Goal: Information Seeking & Learning: Learn about a topic

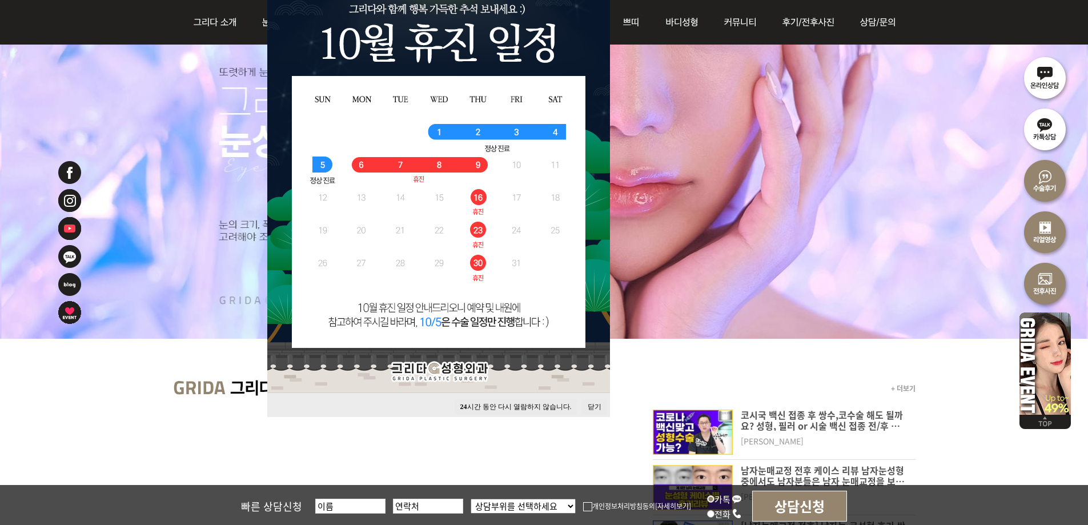
scroll to position [400, 0]
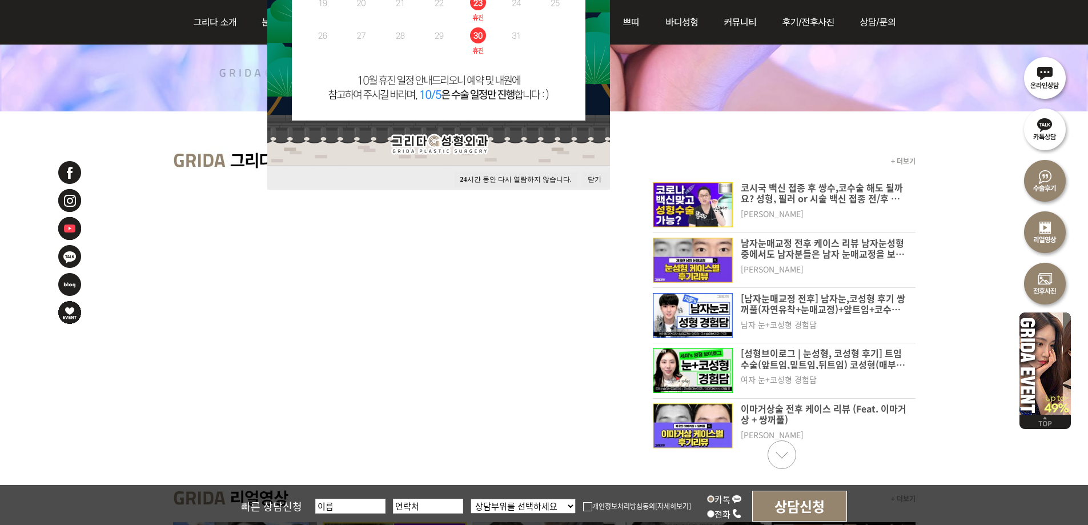
click at [593, 182] on button "닫기" at bounding box center [594, 179] width 25 height 15
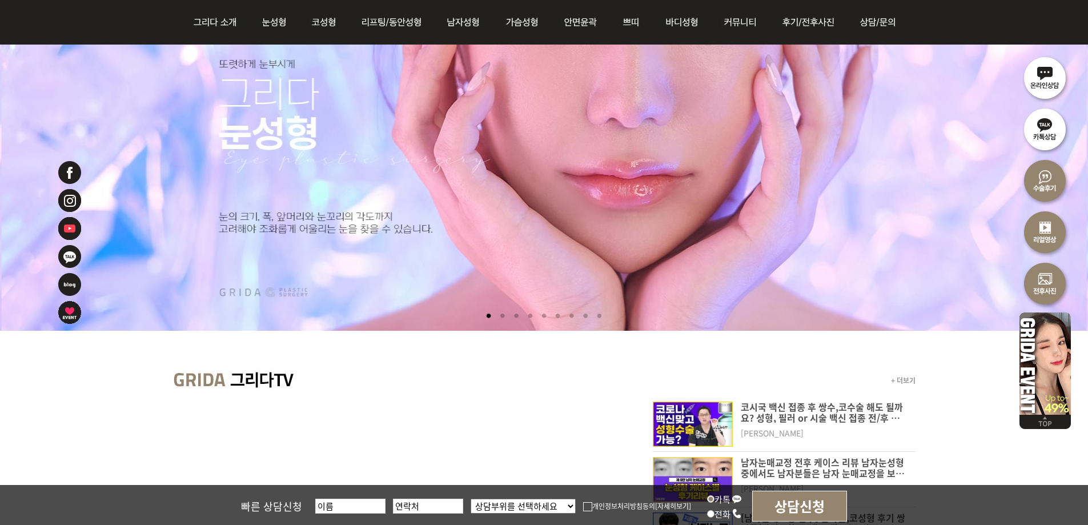
scroll to position [171, 0]
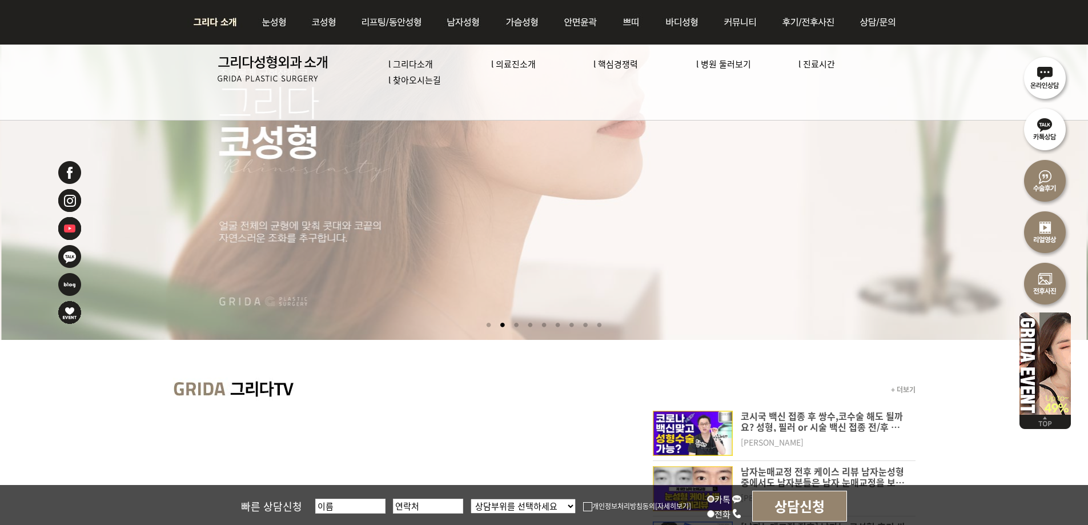
click at [517, 59] on link "l 의료진소개" at bounding box center [513, 64] width 45 height 12
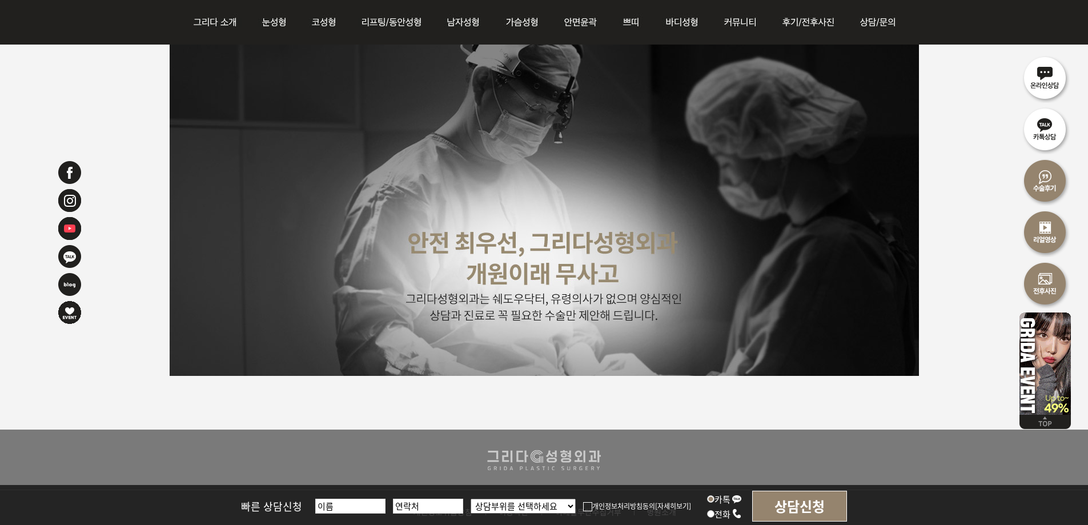
scroll to position [2799, 0]
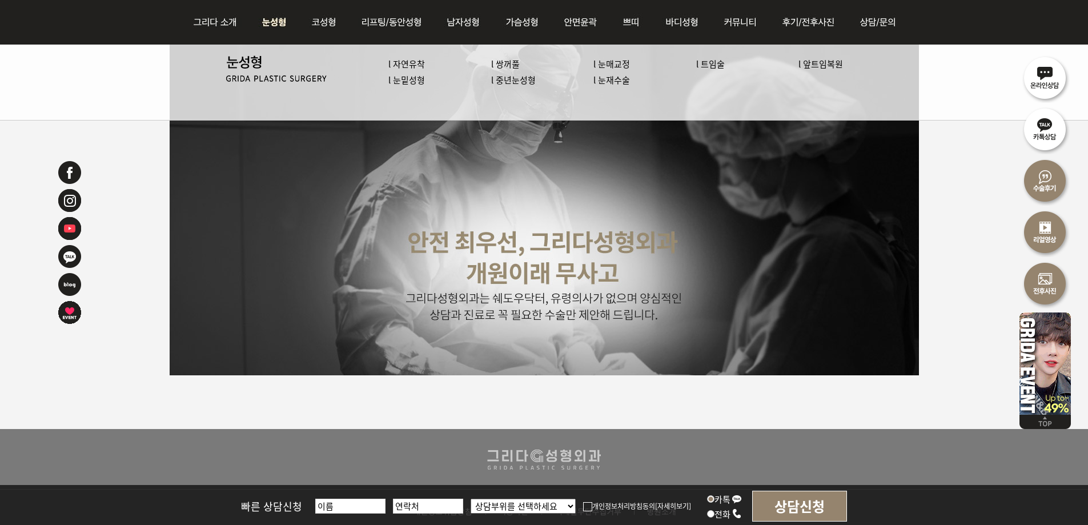
click at [417, 64] on link "l 자연유착" at bounding box center [406, 64] width 37 height 12
